Goal: Check status: Check status

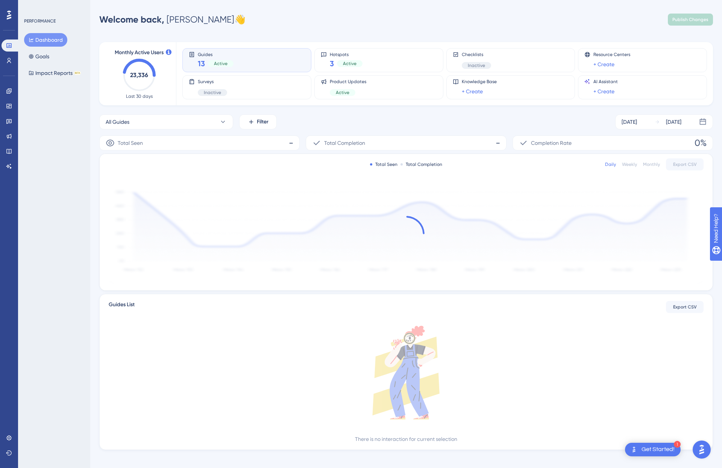
click at [222, 57] on div "Guides 13 Active" at bounding box center [216, 60] width 36 height 17
click at [202, 55] on span "Guides" at bounding box center [216, 54] width 36 height 5
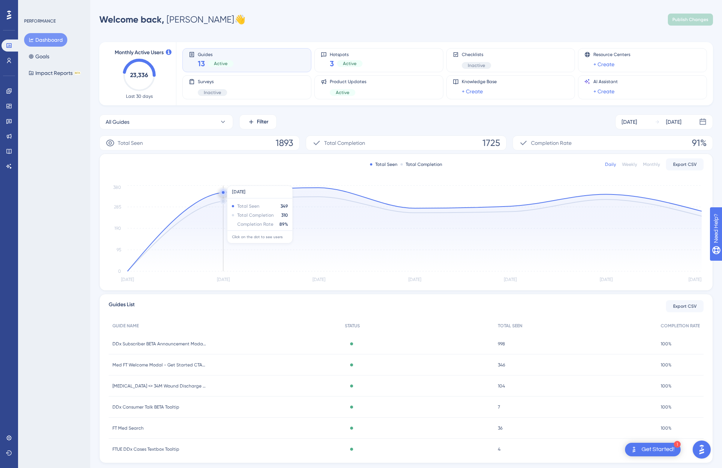
scroll to position [19, 0]
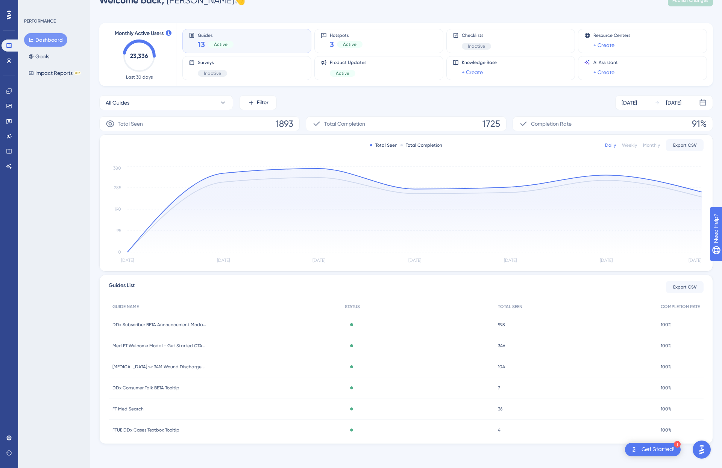
click at [160, 388] on span "DDx Consumer Talk BETA Tooltip" at bounding box center [145, 388] width 67 height 6
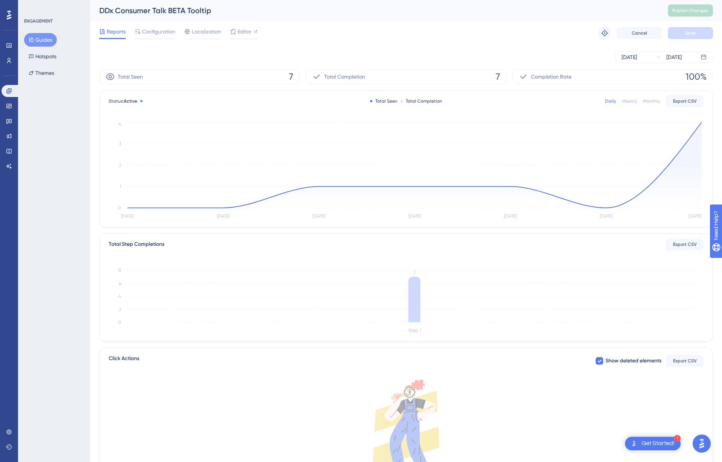
scroll to position [63, 0]
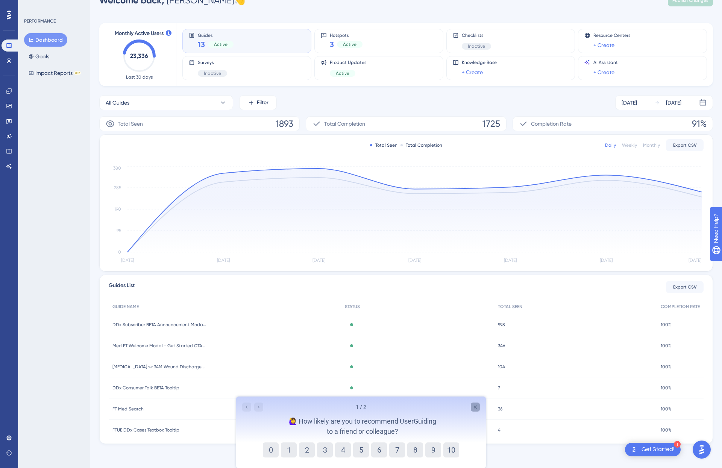
click at [478, 405] on icon "Close survey" at bounding box center [476, 407] width 6 height 6
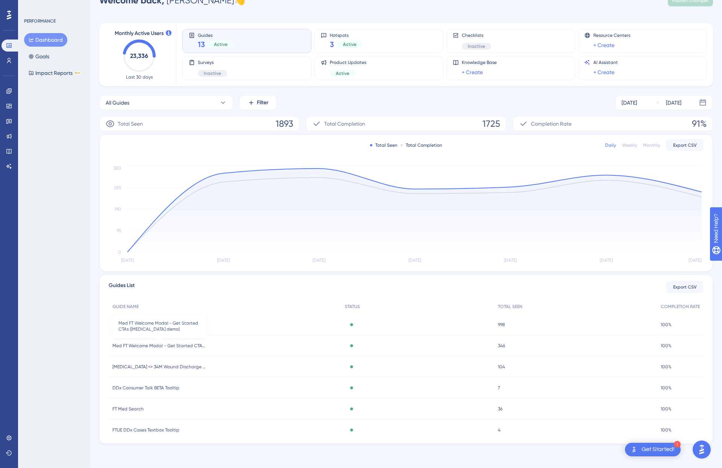
click at [143, 343] on span "Med FT Welcome Modal - Get Started CTAs ([MEDICAL_DATA] demo)" at bounding box center [159, 346] width 94 height 6
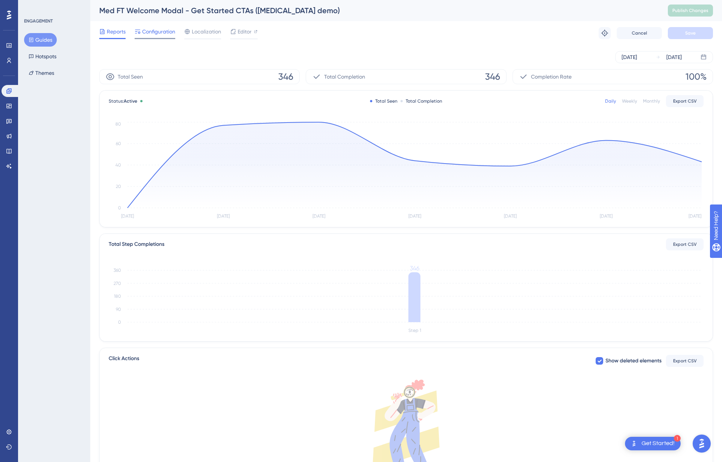
click at [166, 38] on div at bounding box center [155, 38] width 41 height 1
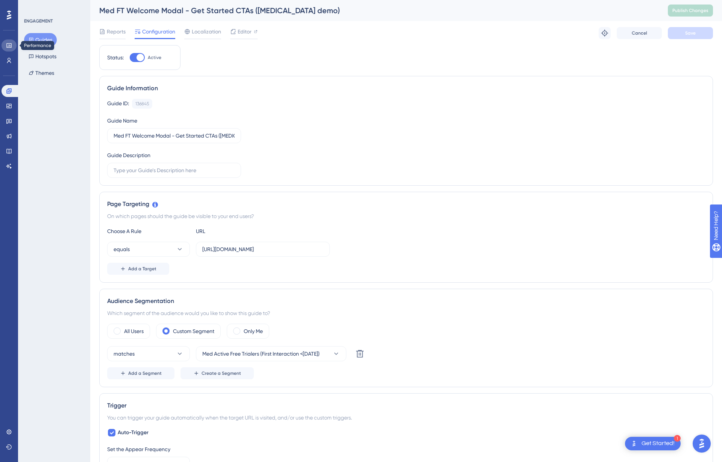
click at [11, 46] on icon at bounding box center [9, 46] width 6 height 6
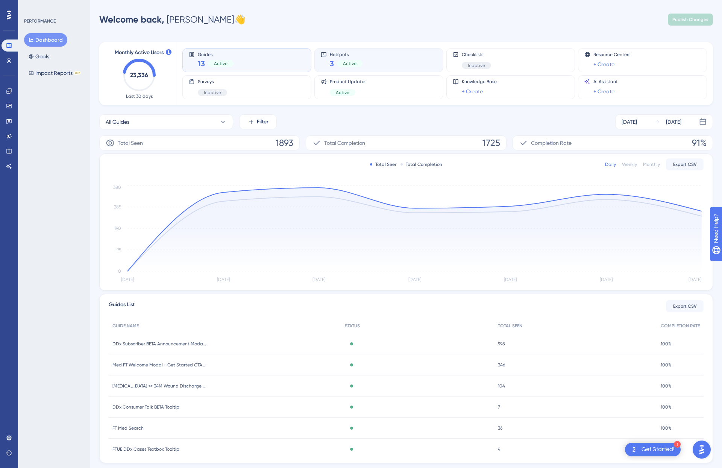
click at [380, 61] on div "Hotspots 3 Active" at bounding box center [379, 60] width 116 height 17
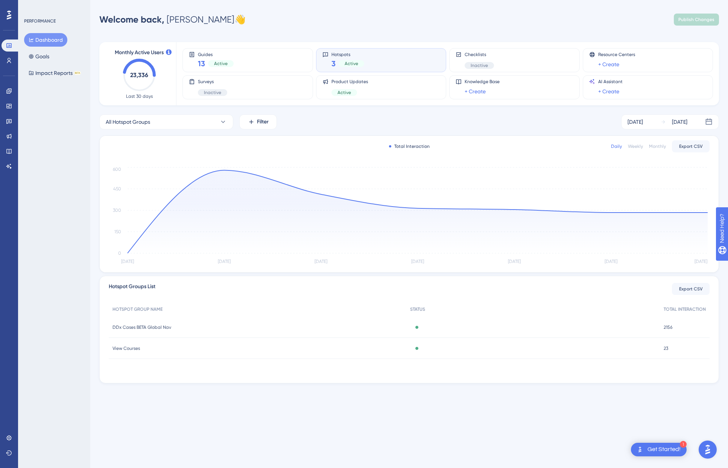
click at [171, 328] on span "DDx Cases BETA Global Nav" at bounding box center [141, 327] width 59 height 6
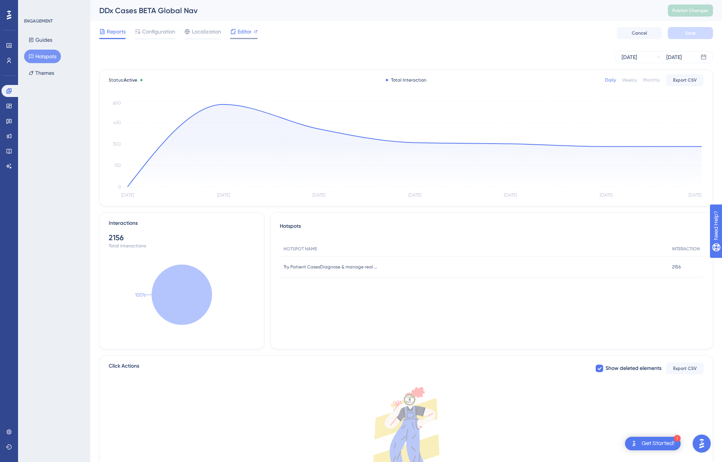
click at [247, 29] on span "Editor" at bounding box center [245, 31] width 14 height 9
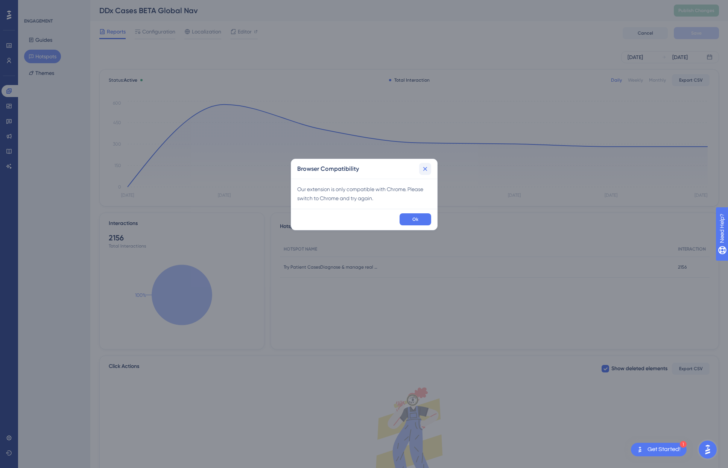
click at [423, 165] on icon at bounding box center [425, 169] width 8 height 8
